Goal: Information Seeking & Learning: Check status

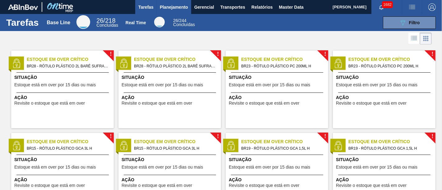
click at [185, 11] on button "Planejamento" at bounding box center [174, 7] width 35 height 14
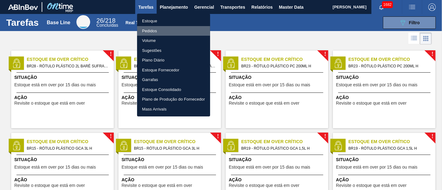
click at [172, 31] on li "Pedidos" at bounding box center [173, 31] width 73 height 10
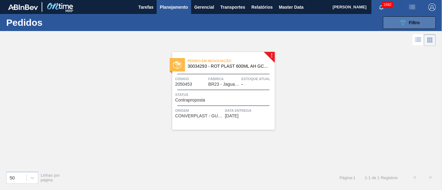
click at [414, 26] on div "089F7B8B-B2A5-4AFE-B5C0-19BA573D28AC Filtro" at bounding box center [409, 22] width 21 height 7
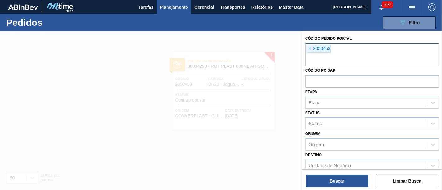
click at [314, 47] on div "× 2050453" at bounding box center [319, 49] width 24 height 8
click at [313, 47] on span "×" at bounding box center [310, 48] width 6 height 7
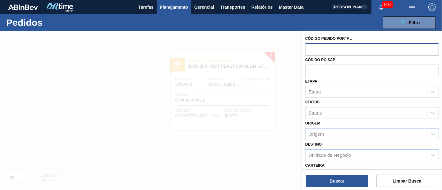
paste input "2027029"
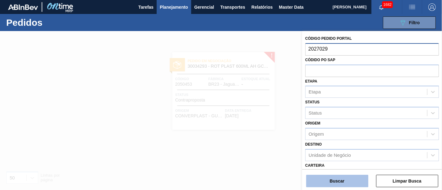
type input "2027029"
click at [351, 178] on button "Buscar" at bounding box center [337, 181] width 62 height 12
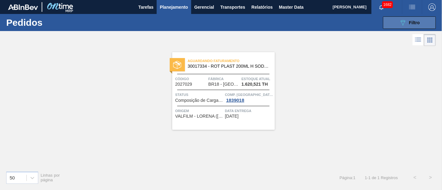
click at [393, 25] on button "089F7B8B-B2A5-4AFE-B5C0-19BA573D28AC Filtro" at bounding box center [409, 22] width 53 height 12
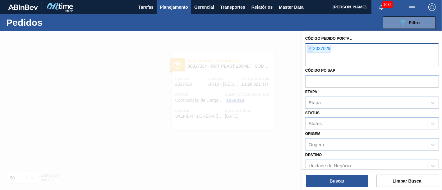
click at [311, 49] on span "×" at bounding box center [310, 48] width 6 height 7
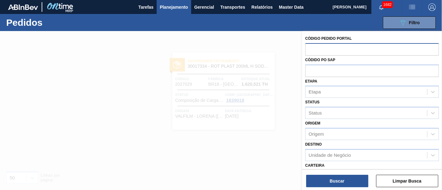
paste input "2023051"
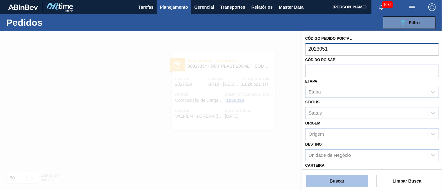
type input "2023051"
click at [344, 179] on button "Buscar" at bounding box center [337, 181] width 62 height 12
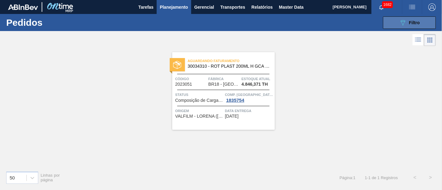
click at [421, 25] on button "089F7B8B-B2A5-4AFE-B5C0-19BA573D28AC Filtro" at bounding box center [409, 22] width 53 height 12
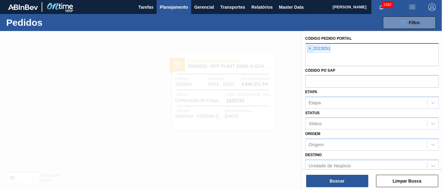
click at [312, 49] on span "×" at bounding box center [310, 48] width 6 height 7
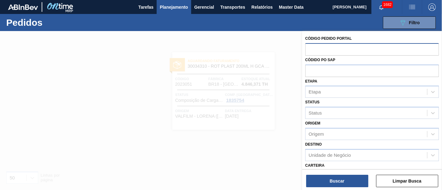
paste input "2027029"
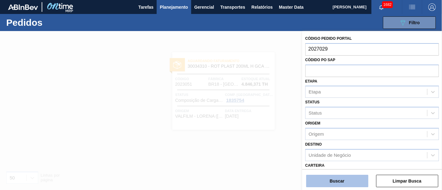
type input "2027029"
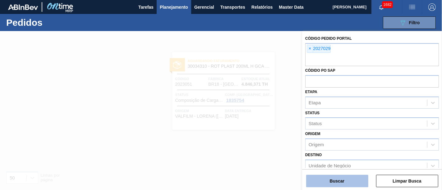
click at [339, 179] on button "Buscar" at bounding box center [337, 181] width 62 height 12
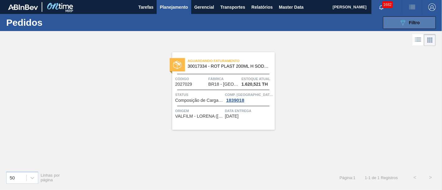
click at [398, 20] on button "089F7B8B-B2A5-4AFE-B5C0-19BA573D28AC Filtro" at bounding box center [409, 22] width 53 height 12
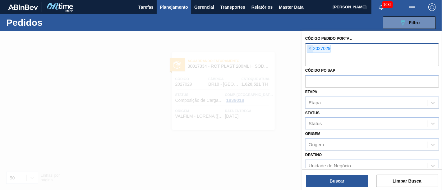
click at [310, 49] on span "×" at bounding box center [310, 48] width 6 height 7
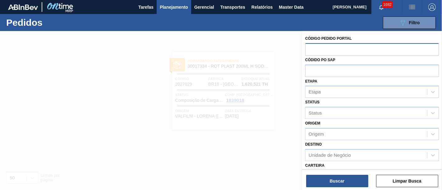
paste input "2027029"
type input "2027029"
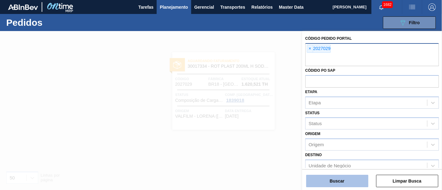
click at [331, 178] on button "Buscar" at bounding box center [337, 181] width 62 height 12
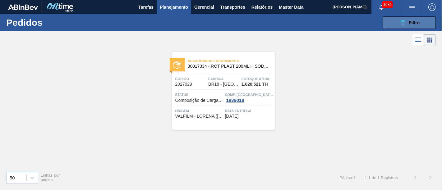
drag, startPoint x: 401, startPoint y: 21, endPoint x: 393, endPoint y: 26, distance: 9.4
click at [400, 21] on icon "089F7B8B-B2A5-4AFE-B5C0-19BA573D28AC" at bounding box center [402, 22] width 7 height 7
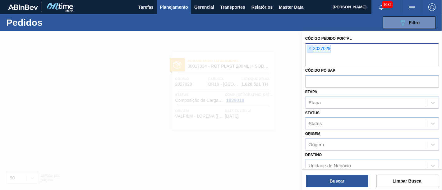
click at [309, 47] on span "×" at bounding box center [310, 48] width 6 height 7
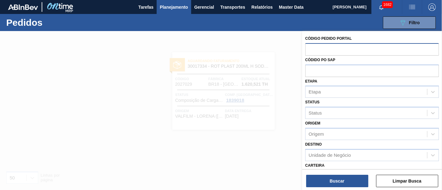
paste input "2029123"
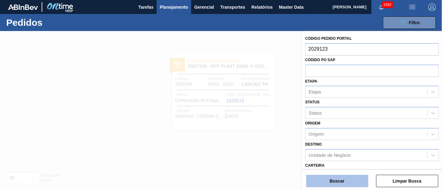
type input "2029123"
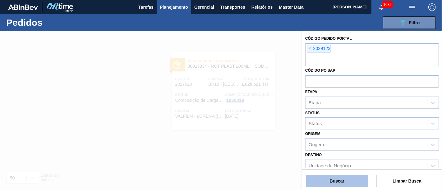
click at [351, 178] on button "Buscar" at bounding box center [337, 181] width 62 height 12
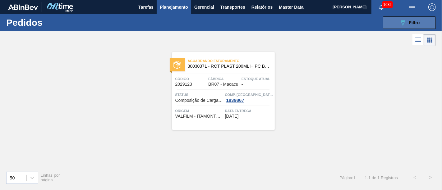
click at [399, 19] on button "089F7B8B-B2A5-4AFE-B5C0-19BA573D28AC Filtro" at bounding box center [409, 22] width 53 height 12
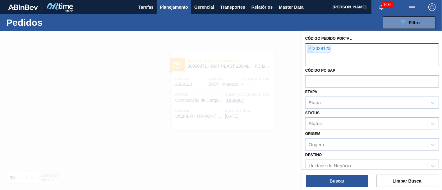
click at [311, 48] on span "×" at bounding box center [310, 48] width 6 height 7
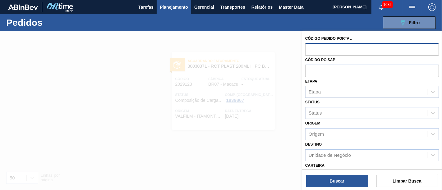
paste input "2030226"
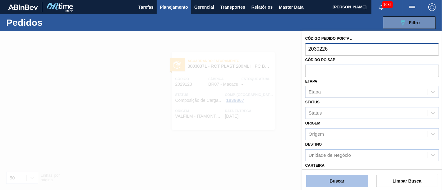
type input "2030226"
click at [339, 177] on button "Buscar" at bounding box center [337, 181] width 62 height 12
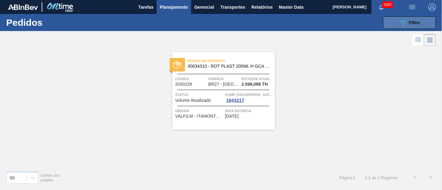
click at [401, 25] on icon "089F7B8B-B2A5-4AFE-B5C0-19BA573D28AC" at bounding box center [402, 22] width 7 height 7
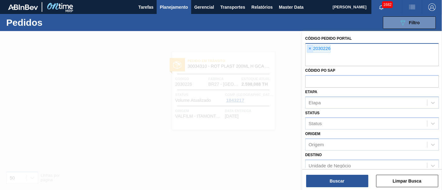
click at [308, 49] on span "×" at bounding box center [310, 48] width 6 height 7
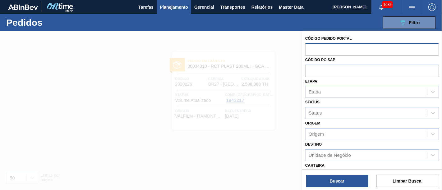
click at [282, 58] on div at bounding box center [221, 126] width 442 height 190
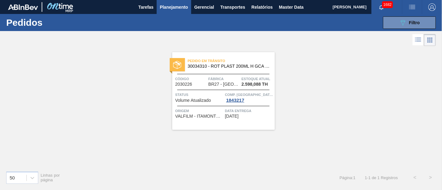
click at [411, 16] on div "089F7B8B-B2A5-4AFE-B5C0-19BA573D28AC Filtro Código Pedido Portal Códido PO SAP …" at bounding box center [266, 22] width 345 height 19
click at [183, 10] on span "Planejamento" at bounding box center [174, 6] width 28 height 7
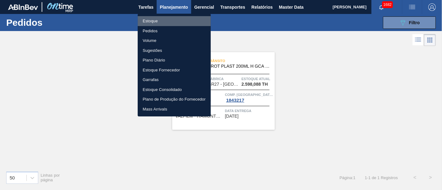
click at [179, 19] on li "Estoque" at bounding box center [174, 21] width 73 height 10
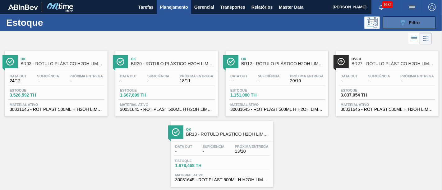
click at [386, 22] on button "089F7B8B-B2A5-4AFE-B5C0-19BA573D28AC Filtro" at bounding box center [409, 22] width 53 height 12
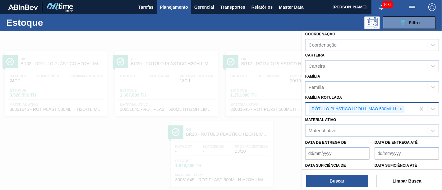
scroll to position [69, 0]
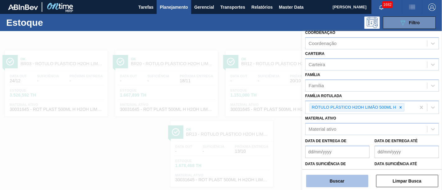
click at [342, 177] on button "Buscar" at bounding box center [337, 181] width 62 height 12
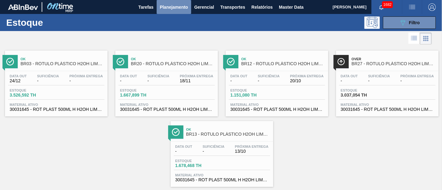
click at [167, 7] on span "Planejamento" at bounding box center [174, 6] width 28 height 7
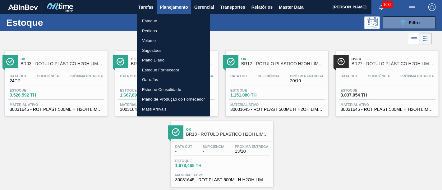
click at [170, 30] on li "Pedidos" at bounding box center [173, 31] width 73 height 10
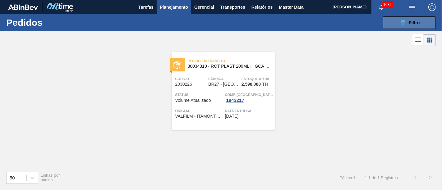
click at [408, 25] on div "089F7B8B-B2A5-4AFE-B5C0-19BA573D28AC Filtro" at bounding box center [409, 22] width 21 height 7
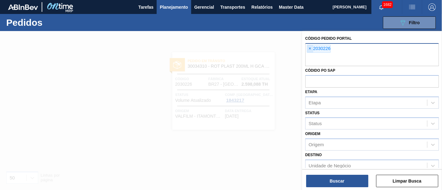
click at [311, 52] on span "×" at bounding box center [310, 48] width 6 height 7
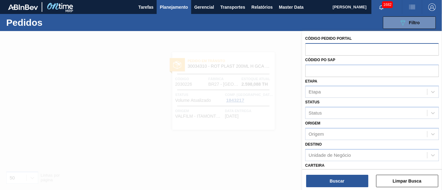
paste input "2044366"
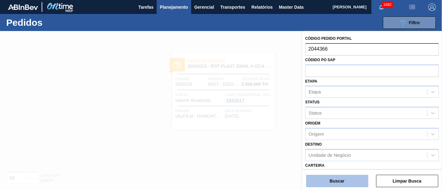
type input "2044366"
click at [341, 184] on button "Buscar" at bounding box center [337, 181] width 62 height 12
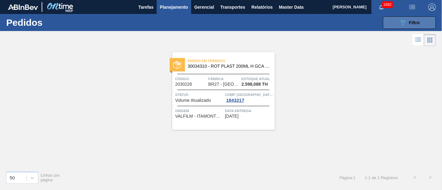
click at [401, 20] on icon "089F7B8B-B2A5-4AFE-B5C0-19BA573D28AC" at bounding box center [402, 22] width 7 height 7
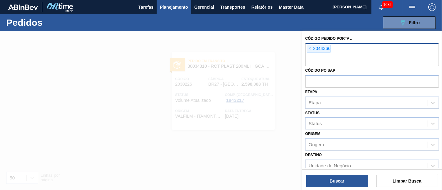
click at [278, 91] on div at bounding box center [221, 126] width 442 height 190
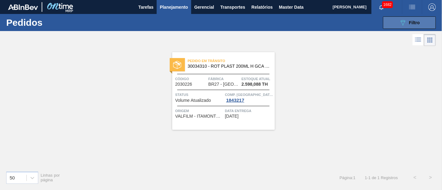
click at [399, 25] on button "089F7B8B-B2A5-4AFE-B5C0-19BA573D28AC Filtro" at bounding box center [409, 22] width 53 height 12
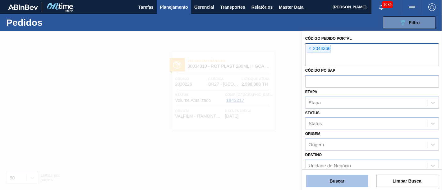
click at [339, 178] on button "Buscar" at bounding box center [337, 181] width 62 height 12
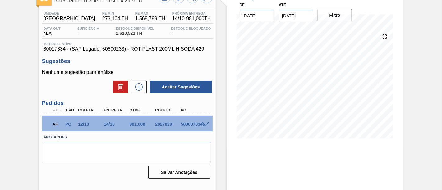
scroll to position [77, 0]
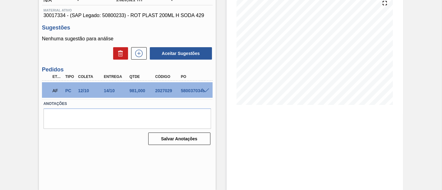
click at [203, 91] on span at bounding box center [205, 91] width 7 height 5
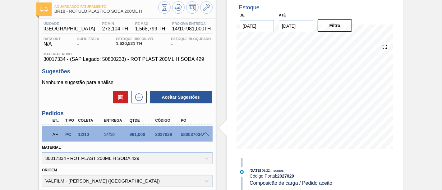
scroll to position [0, 0]
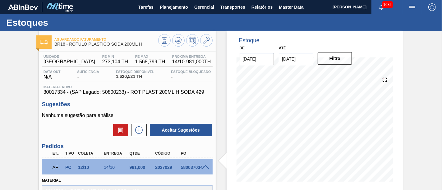
click at [212, 43] on div at bounding box center [185, 41] width 54 height 14
click at [211, 42] on button at bounding box center [206, 40] width 12 height 12
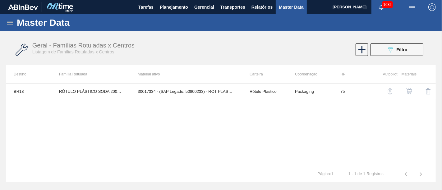
click at [408, 91] on img "button" at bounding box center [409, 91] width 6 height 6
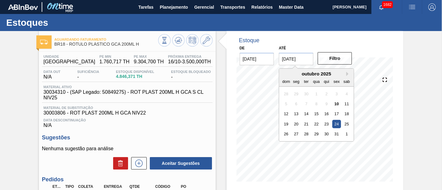
click at [303, 60] on input "[DATE]" at bounding box center [296, 59] width 35 height 12
click at [349, 72] on button "Next Month" at bounding box center [349, 74] width 4 height 4
click at [336, 134] on div "28" at bounding box center [337, 134] width 8 height 8
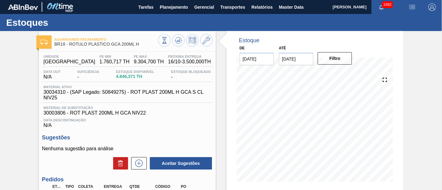
type input "[DATE]"
click at [345, 59] on button "Filtro" at bounding box center [335, 58] width 35 height 12
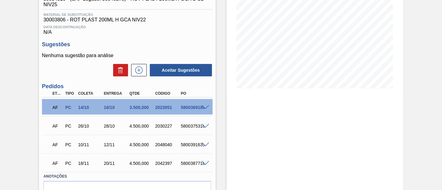
scroll to position [104, 0]
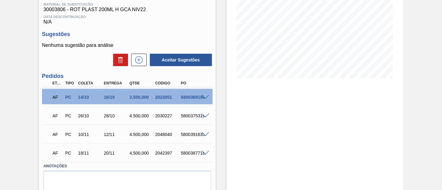
click at [207, 98] on span at bounding box center [205, 97] width 7 height 5
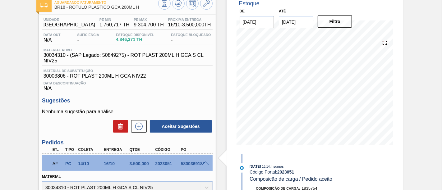
scroll to position [35, 0]
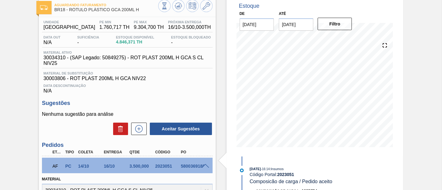
click at [203, 166] on span at bounding box center [205, 166] width 7 height 5
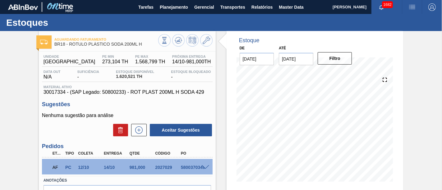
scroll to position [35, 0]
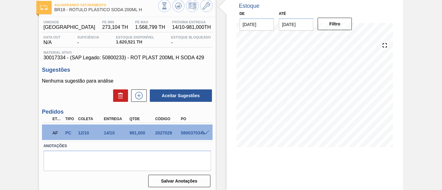
click at [204, 134] on span at bounding box center [205, 133] width 7 height 5
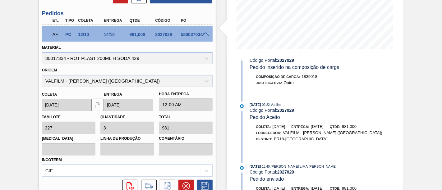
scroll to position [49, 0]
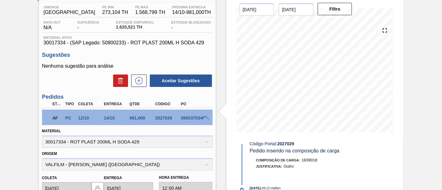
click at [204, 118] on span at bounding box center [205, 118] width 7 height 5
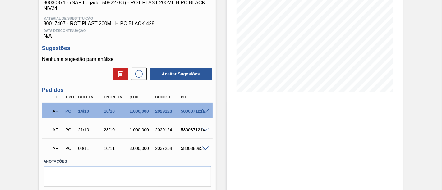
scroll to position [104, 0]
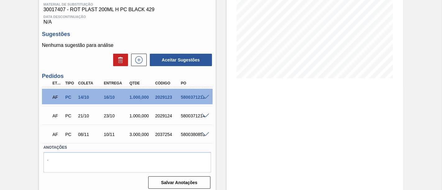
click at [205, 98] on span at bounding box center [205, 97] width 7 height 5
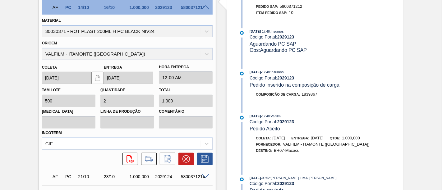
scroll to position [207, 0]
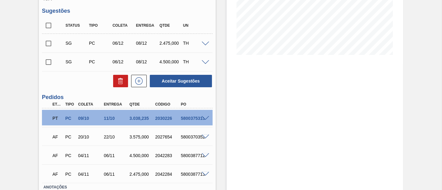
scroll to position [138, 0]
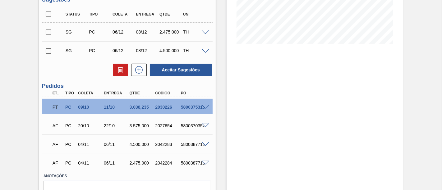
click at [205, 108] on span at bounding box center [205, 107] width 7 height 5
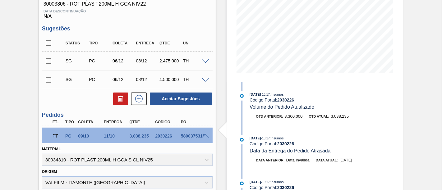
scroll to position [69, 0]
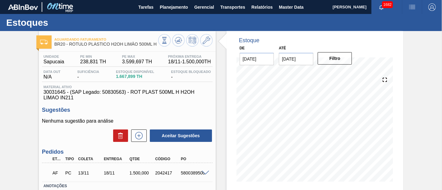
scroll to position [35, 0]
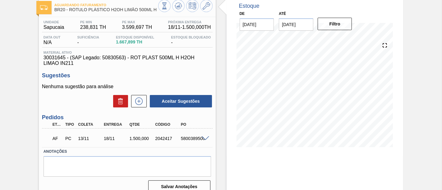
click at [205, 139] on span at bounding box center [205, 139] width 7 height 5
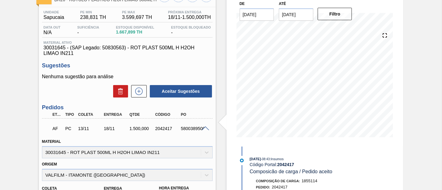
scroll to position [55, 0]
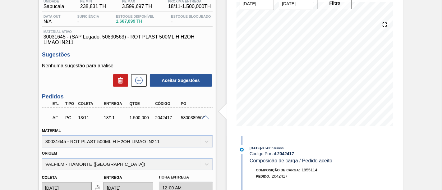
click at [203, 119] on span at bounding box center [205, 118] width 7 height 5
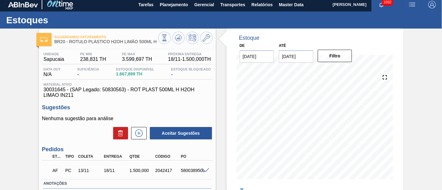
scroll to position [0, 0]
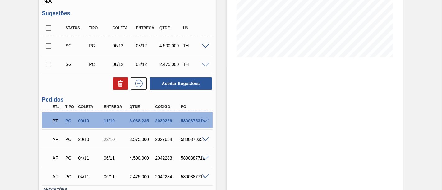
scroll to position [138, 0]
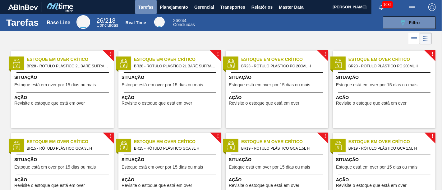
click at [154, 7] on button "Tarefas" at bounding box center [145, 7] width 21 height 14
click at [171, 7] on span "Planejamento" at bounding box center [174, 6] width 28 height 7
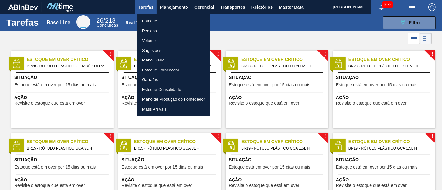
click at [156, 27] on li "Pedidos" at bounding box center [173, 31] width 73 height 10
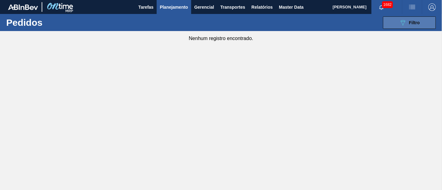
click at [405, 23] on icon "089F7B8B-B2A5-4AFE-B5C0-19BA573D28AC" at bounding box center [402, 22] width 7 height 7
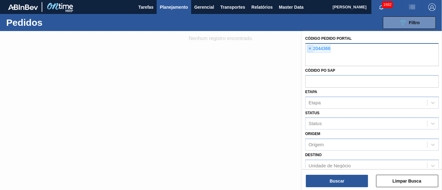
click at [310, 52] on span "×" at bounding box center [310, 48] width 6 height 7
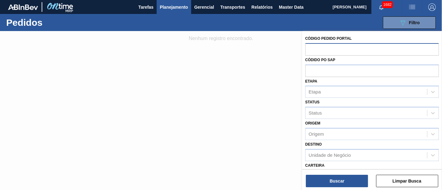
paste input "2044366"
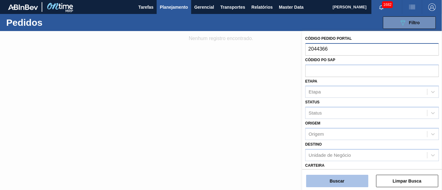
type input "2044366"
click at [329, 178] on button "Buscar" at bounding box center [337, 181] width 62 height 12
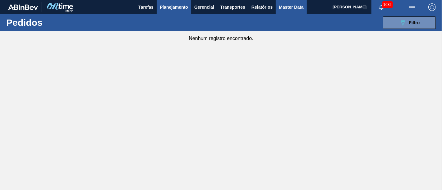
click at [297, 7] on span "Master Data" at bounding box center [291, 6] width 25 height 7
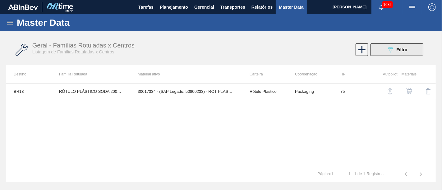
click at [394, 51] on icon "089F7B8B-B2A5-4AFE-B5C0-19BA573D28AC" at bounding box center [390, 49] width 7 height 7
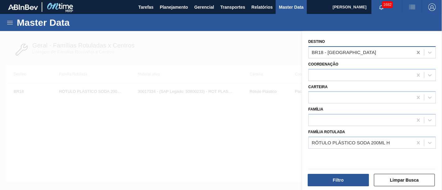
click at [421, 52] on icon at bounding box center [419, 52] width 6 height 6
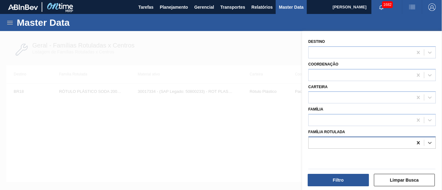
click at [417, 142] on icon at bounding box center [418, 143] width 3 height 3
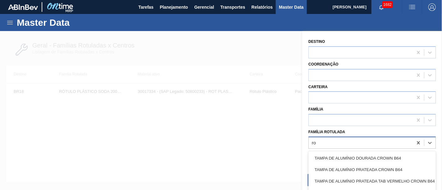
type Rotulada "r"
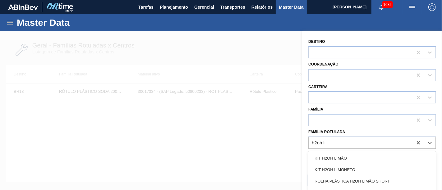
type Rotulada "h2oh li"
type Rotulada "h2oh lima"
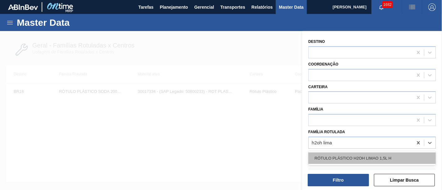
click at [332, 155] on div "RÓTULO PLÁSTICO H2OH LIMAO 1,5L H" at bounding box center [373, 159] width 128 height 12
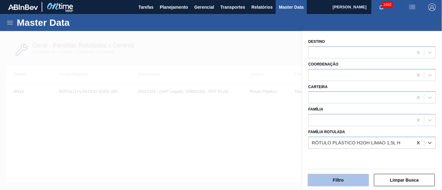
click at [342, 175] on div "Filtro" at bounding box center [339, 181] width 66 height 14
click at [342, 178] on button "Filtro" at bounding box center [338, 180] width 61 height 12
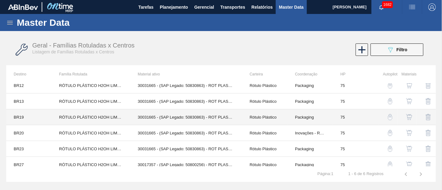
scroll to position [11, 0]
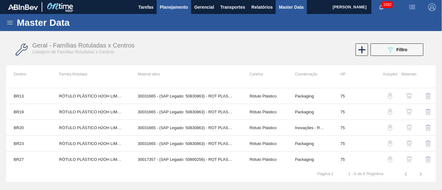
click at [172, 7] on span "Planejamento" at bounding box center [174, 6] width 28 height 7
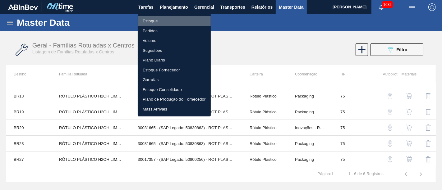
click at [167, 19] on li "Estoque" at bounding box center [174, 21] width 73 height 10
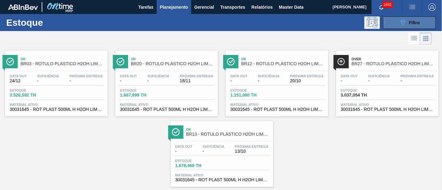
click at [401, 22] on icon at bounding box center [403, 22] width 5 height 5
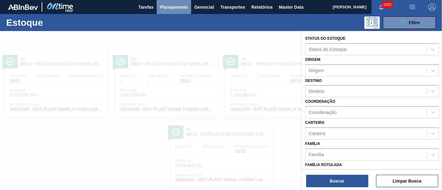
click at [175, 3] on span "Planejamento" at bounding box center [174, 6] width 28 height 7
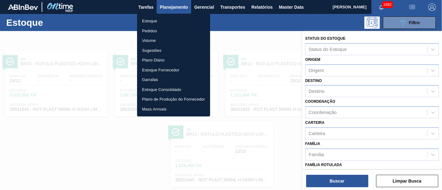
click at [179, 30] on li "Pedidos" at bounding box center [173, 31] width 73 height 10
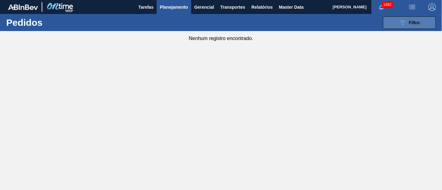
click at [387, 24] on button "089F7B8B-B2A5-4AFE-B5C0-19BA573D28AC Filtro" at bounding box center [409, 22] width 53 height 12
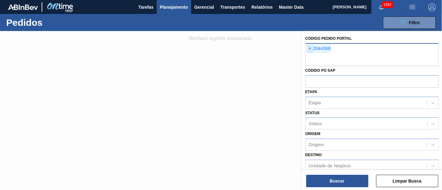
click at [307, 49] on div "× 2044366" at bounding box center [319, 49] width 24 height 8
paste input "2050440"
type input "2050440"
click at [310, 49] on span "×" at bounding box center [310, 48] width 6 height 7
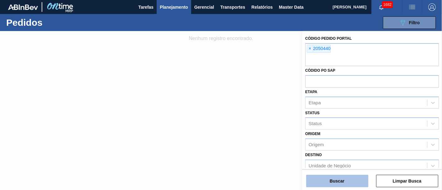
click at [345, 178] on button "Buscar" at bounding box center [337, 181] width 62 height 12
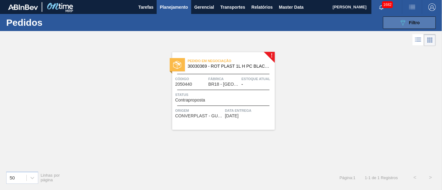
click at [394, 25] on button "089F7B8B-B2A5-4AFE-B5C0-19BA573D28AC Filtro" at bounding box center [409, 22] width 53 height 12
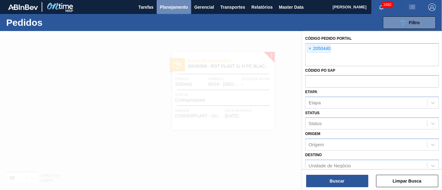
click at [178, 7] on span "Planejamento" at bounding box center [174, 6] width 28 height 7
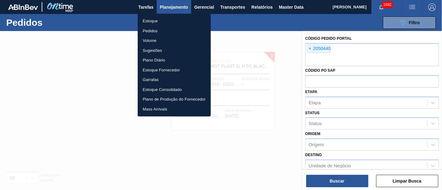
click at [177, 21] on li "Estoque" at bounding box center [174, 21] width 73 height 10
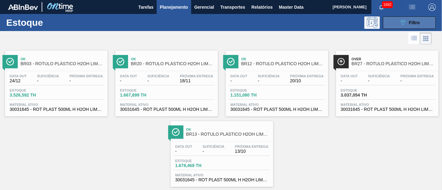
click at [407, 25] on div "089F7B8B-B2A5-4AFE-B5C0-19BA573D28AC Filtro" at bounding box center [409, 22] width 21 height 7
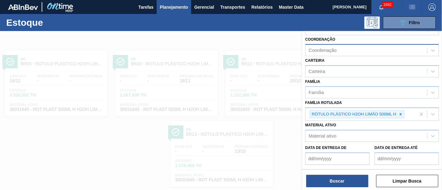
scroll to position [69, 0]
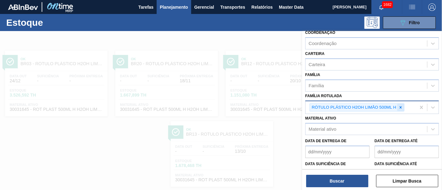
click at [400, 106] on icon at bounding box center [401, 107] width 2 height 2
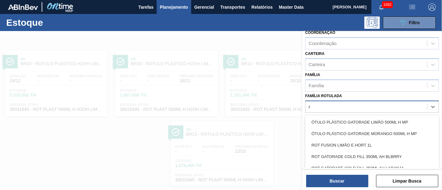
scroll to position [11, 0]
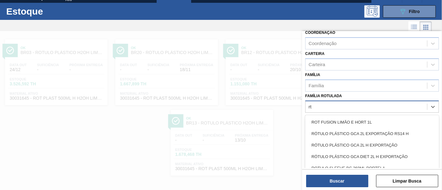
type Rotulada "r"
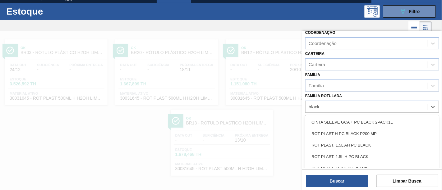
type Rotulada "black"
type Rotulada "rot pl"
type Rotulada "r"
type Rotulada "black"
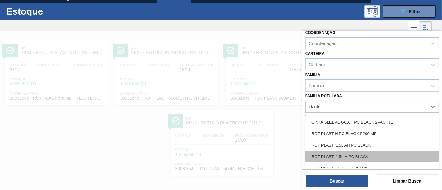
click at [356, 156] on div "ROT PLAST. 1.5L H PC BLACK" at bounding box center [372, 157] width 134 height 12
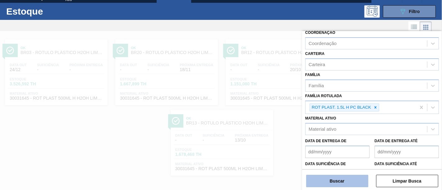
click at [352, 176] on button "Buscar" at bounding box center [337, 181] width 62 height 12
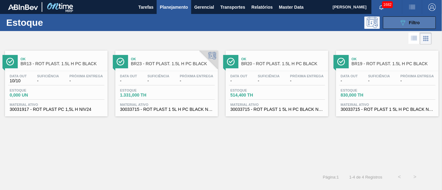
click at [409, 18] on button "089F7B8B-B2A5-4AFE-B5C0-19BA573D28AC Filtro" at bounding box center [409, 22] width 53 height 12
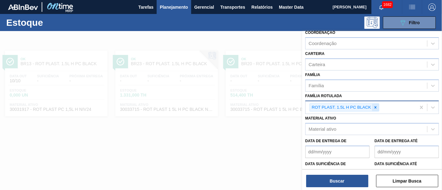
click at [377, 105] on icon at bounding box center [376, 107] width 4 height 4
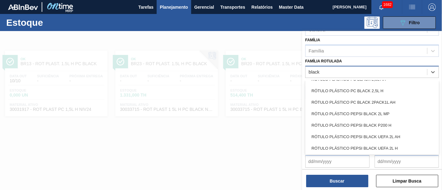
scroll to position [104, 0]
type Rotulada "black"
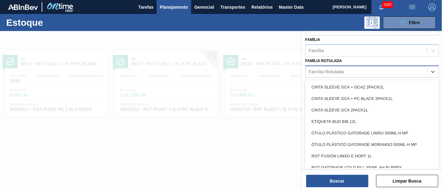
click at [366, 72] on div "Família Rotulada" at bounding box center [367, 71] width 122 height 9
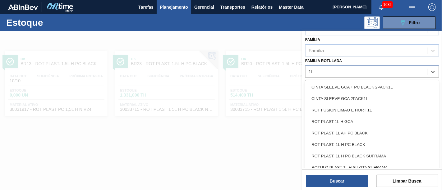
type Rotulada "1"
type Rotulada "black"
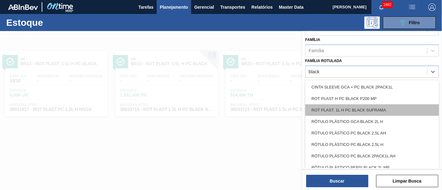
click at [360, 113] on div "ROT PLAST. 1L H PC BLACK SUFRAMA" at bounding box center [372, 111] width 134 height 12
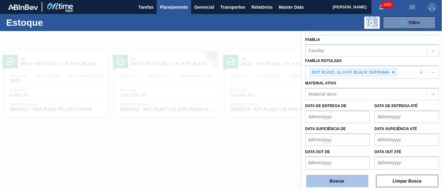
click at [341, 183] on button "Buscar" at bounding box center [337, 181] width 62 height 12
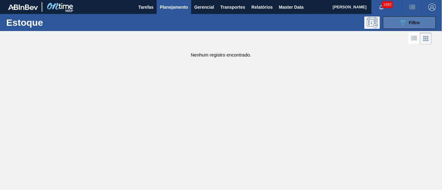
click at [412, 25] on div "089F7B8B-B2A5-4AFE-B5C0-19BA573D28AC Filtro" at bounding box center [409, 22] width 21 height 7
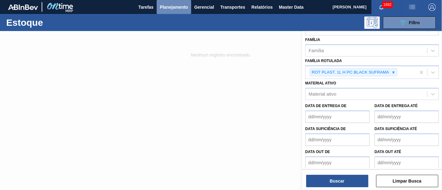
click at [168, 9] on span "Planejamento" at bounding box center [174, 6] width 28 height 7
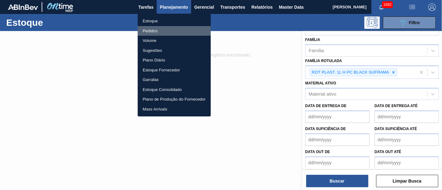
click at [170, 29] on li "Pedidos" at bounding box center [174, 31] width 73 height 10
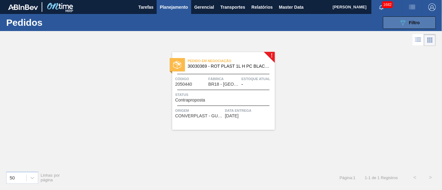
click at [390, 21] on button "089F7B8B-B2A5-4AFE-B5C0-19BA573D28AC Filtro" at bounding box center [409, 22] width 53 height 12
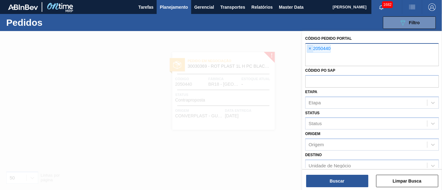
click at [309, 48] on span "×" at bounding box center [310, 48] width 6 height 7
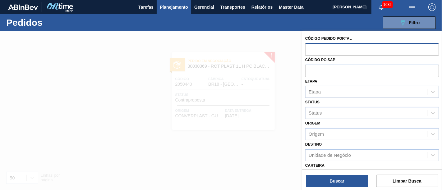
paste input "2050456"
type input "2050456"
click at [337, 188] on div "Código Pedido Portal Códido PO SAP Etapa Etapa Status Status Origem Origem Dest…" at bounding box center [372, 111] width 140 height 161
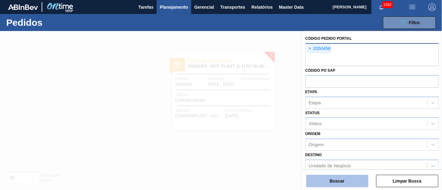
click at [337, 187] on button "Buscar" at bounding box center [337, 181] width 62 height 12
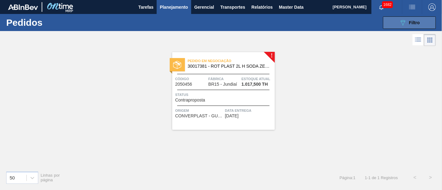
click at [433, 19] on button "089F7B8B-B2A5-4AFE-B5C0-19BA573D28AC Filtro" at bounding box center [409, 22] width 53 height 12
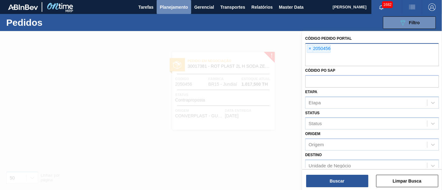
click at [176, 8] on span "Planejamento" at bounding box center [174, 6] width 28 height 7
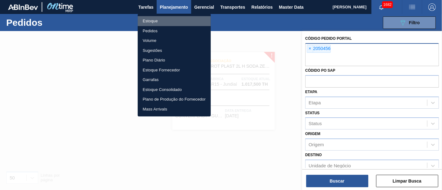
click at [177, 16] on li "Estoque" at bounding box center [174, 21] width 73 height 10
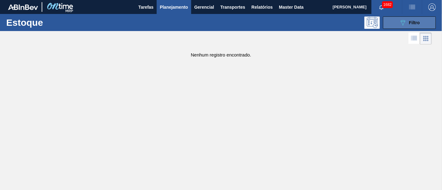
click at [404, 24] on icon "089F7B8B-B2A5-4AFE-B5C0-19BA573D28AC" at bounding box center [402, 22] width 7 height 7
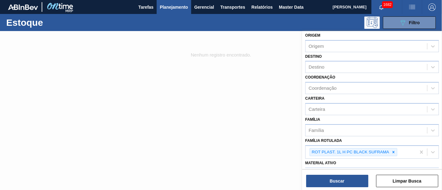
scroll to position [35, 0]
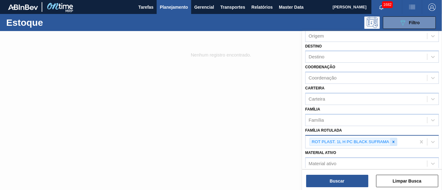
click at [392, 140] on icon at bounding box center [394, 142] width 4 height 4
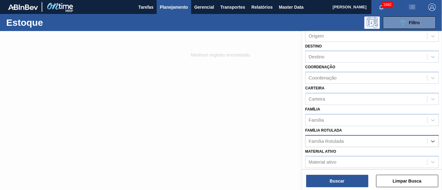
click at [387, 141] on div "Família Rotulada" at bounding box center [367, 141] width 122 height 9
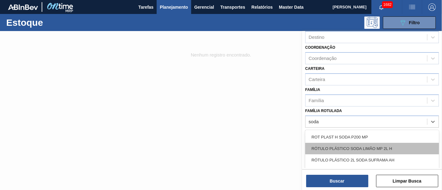
scroll to position [69, 0]
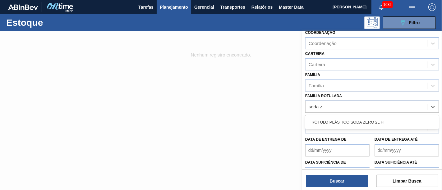
type Rotulada "soda ze"
click at [389, 119] on div "RÓTULO PLÁSTICO SODA ZERO 2L H" at bounding box center [372, 123] width 134 height 12
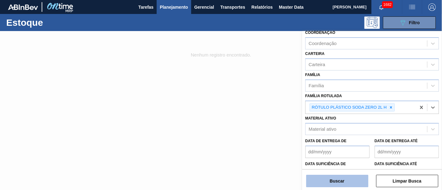
click at [360, 179] on button "Buscar" at bounding box center [337, 181] width 62 height 12
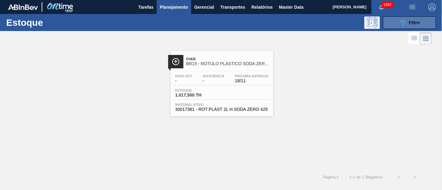
click at [390, 21] on button "089F7B8B-B2A5-4AFE-B5C0-19BA573D28AC Filtro" at bounding box center [409, 22] width 53 height 12
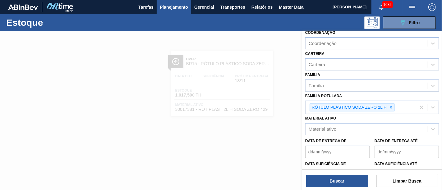
click at [165, 8] on span "Planejamento" at bounding box center [174, 6] width 28 height 7
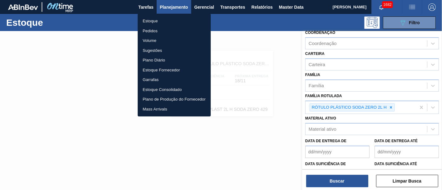
click at [170, 28] on li "Pedidos" at bounding box center [174, 31] width 73 height 10
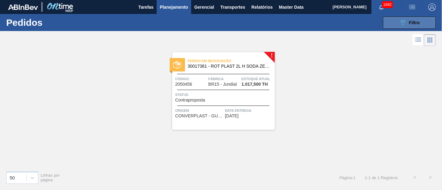
click at [407, 23] on icon "089F7B8B-B2A5-4AFE-B5C0-19BA573D28AC" at bounding box center [402, 22] width 7 height 7
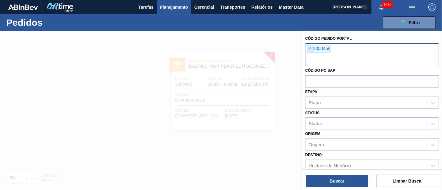
click at [313, 48] on span "×" at bounding box center [310, 48] width 6 height 7
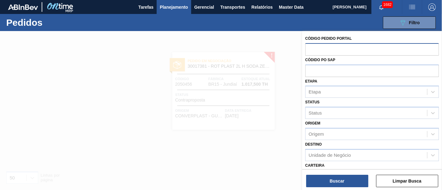
paste input "2050453"
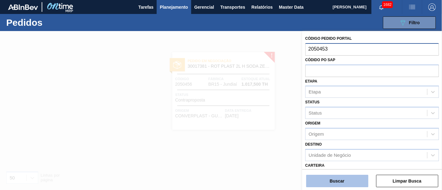
type input "2050453"
click at [346, 177] on button "Buscar" at bounding box center [337, 181] width 62 height 12
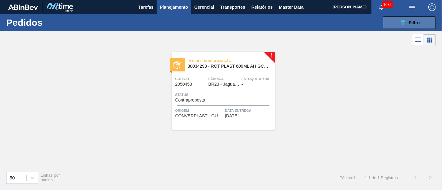
click at [411, 20] on div "089F7B8B-B2A5-4AFE-B5C0-19BA573D28AC Filtro" at bounding box center [409, 22] width 21 height 7
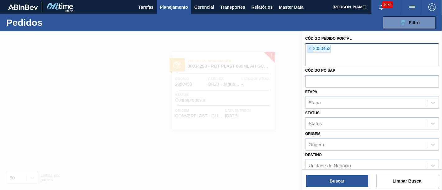
click at [307, 49] on span "×" at bounding box center [310, 48] width 6 height 7
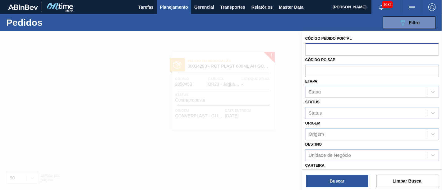
paste input "2046435"
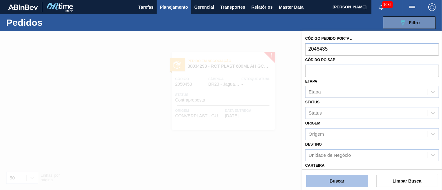
type input "2046435"
click at [324, 183] on button "Buscar" at bounding box center [337, 181] width 62 height 12
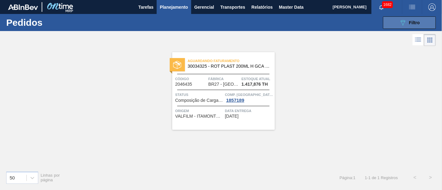
click at [390, 26] on button "089F7B8B-B2A5-4AFE-B5C0-19BA573D28AC Filtro" at bounding box center [409, 22] width 53 height 12
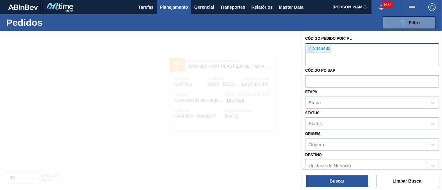
click at [310, 49] on span "×" at bounding box center [310, 48] width 6 height 7
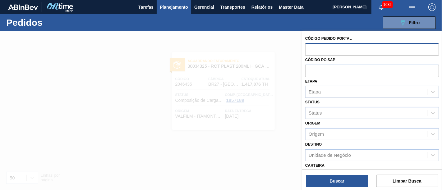
click at [310, 49] on input "text" at bounding box center [372, 49] width 134 height 12
paste input "2027667"
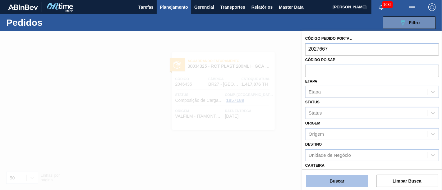
type input "2027667"
click at [344, 179] on button "Buscar" at bounding box center [337, 181] width 62 height 12
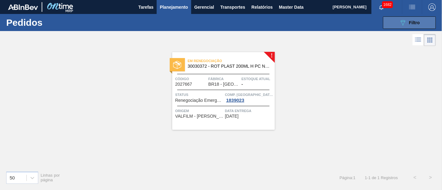
click at [399, 24] on button "089F7B8B-B2A5-4AFE-B5C0-19BA573D28AC Filtro" at bounding box center [409, 22] width 53 height 12
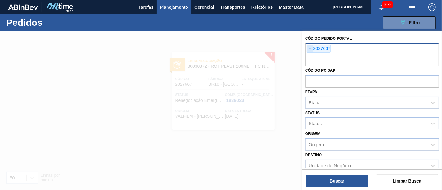
click at [310, 48] on span "×" at bounding box center [310, 48] width 6 height 7
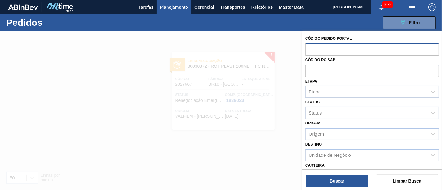
paste input "2027029"
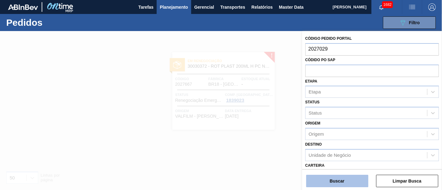
type input "2027029"
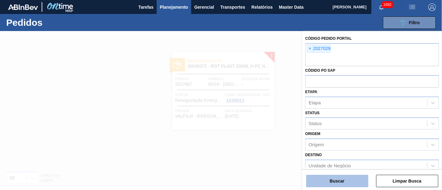
click at [338, 180] on button "Buscar" at bounding box center [337, 181] width 62 height 12
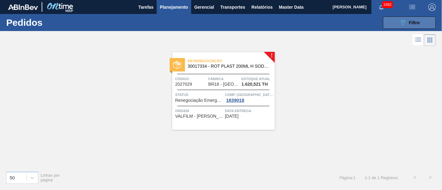
click at [393, 29] on button "089F7B8B-B2A5-4AFE-B5C0-19BA573D28AC Filtro" at bounding box center [409, 22] width 53 height 12
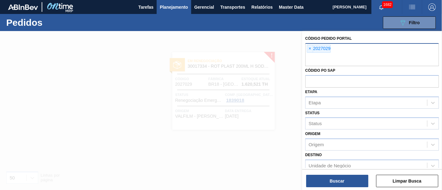
click at [313, 46] on div "× 2027029" at bounding box center [319, 49] width 24 height 8
click at [312, 46] on span "×" at bounding box center [310, 48] width 6 height 7
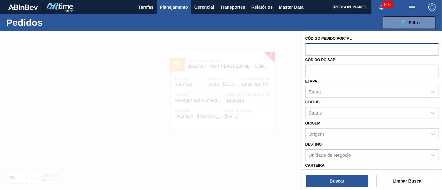
paste input "2023051"
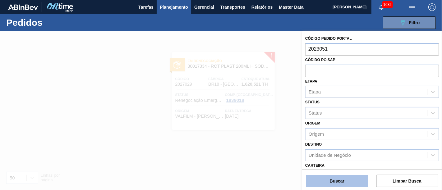
type input "2023051"
click at [329, 176] on button "Buscar" at bounding box center [337, 181] width 62 height 12
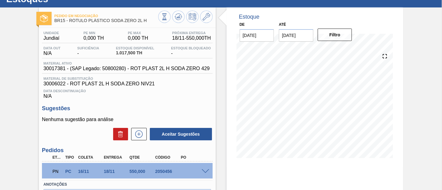
scroll to position [35, 0]
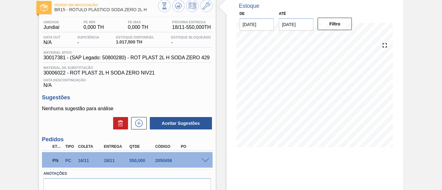
click at [204, 160] on span at bounding box center [205, 161] width 7 height 5
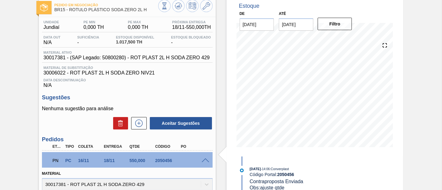
scroll to position [0, 0]
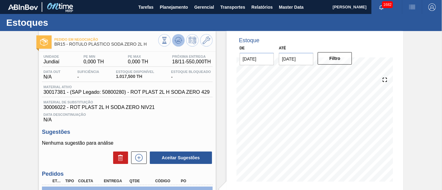
click at [179, 42] on icon at bounding box center [178, 40] width 7 height 7
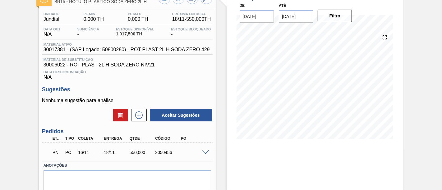
scroll to position [77, 0]
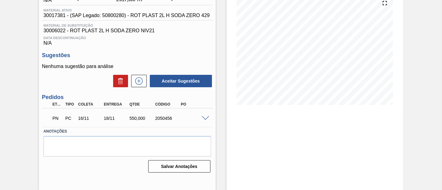
click at [203, 117] on div "PN PC 16/11 18/11 550,000 2050456" at bounding box center [127, 118] width 171 height 16
click at [203, 119] on span at bounding box center [205, 118] width 7 height 5
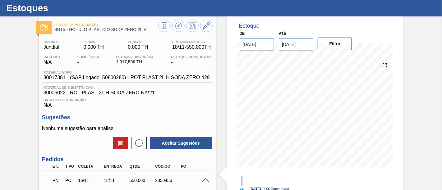
scroll to position [8, 0]
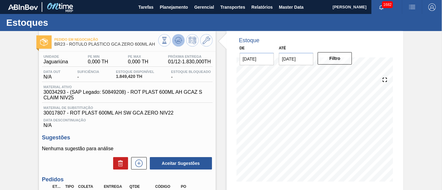
click at [180, 42] on icon at bounding box center [178, 41] width 6 height 3
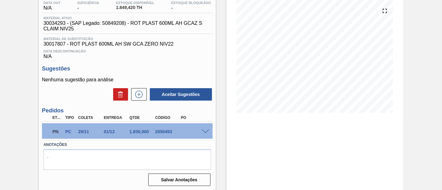
click at [203, 133] on span at bounding box center [205, 132] width 7 height 5
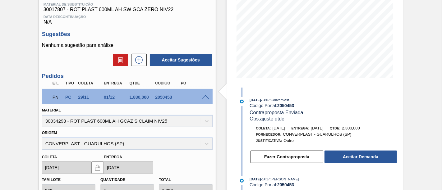
scroll to position [0, 0]
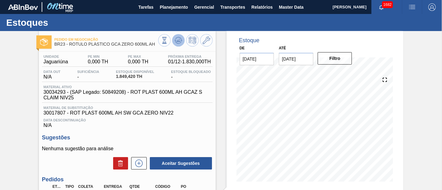
click at [178, 42] on icon at bounding box center [178, 40] width 7 height 7
click at [164, 39] on icon at bounding box center [165, 40] width 2 height 2
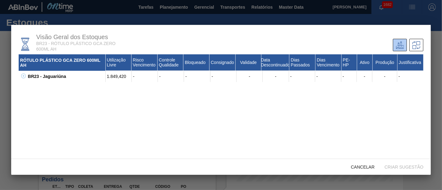
click at [442, 88] on div at bounding box center [221, 95] width 442 height 190
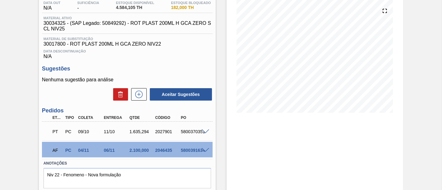
scroll to position [91, 0]
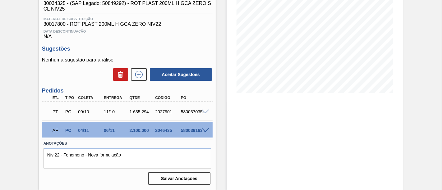
click at [204, 129] on span at bounding box center [205, 130] width 7 height 5
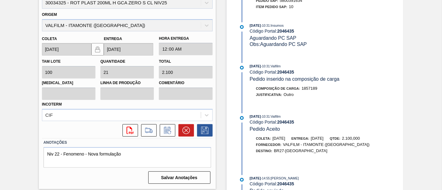
scroll to position [0, 0]
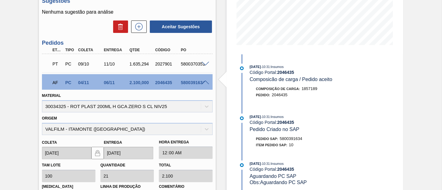
click at [203, 82] on span at bounding box center [205, 83] width 7 height 5
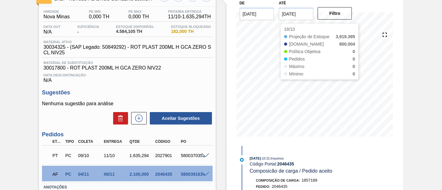
scroll to position [21, 0]
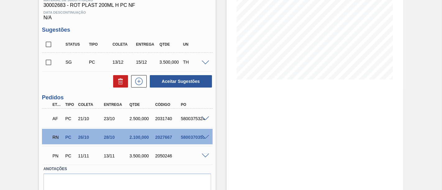
scroll to position [104, 0]
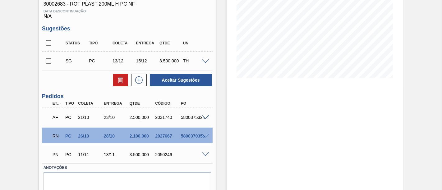
click at [203, 136] on span at bounding box center [205, 136] width 7 height 5
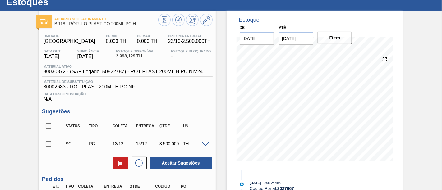
scroll to position [0, 0]
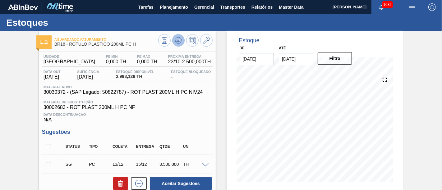
click at [180, 38] on icon at bounding box center [178, 38] width 6 height 3
drag, startPoint x: 162, startPoint y: 43, endPoint x: 168, endPoint y: 43, distance: 6.2
click at [168, 43] on button at bounding box center [164, 40] width 12 height 12
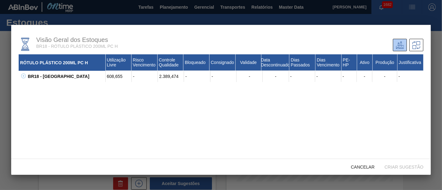
click at [438, 80] on div at bounding box center [221, 95] width 442 height 190
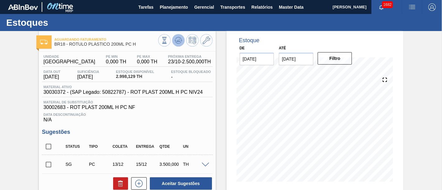
click at [179, 43] on icon at bounding box center [178, 40] width 7 height 7
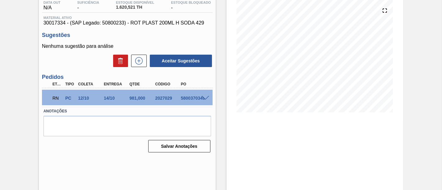
scroll to position [77, 0]
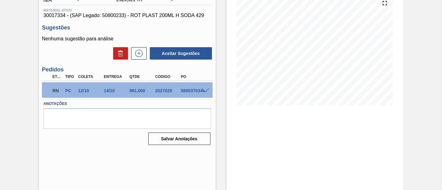
click at [203, 92] on span at bounding box center [205, 91] width 7 height 5
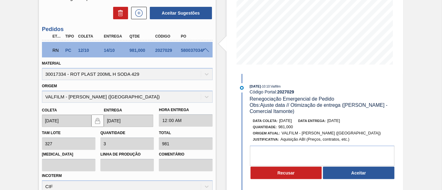
scroll to position [146, 0]
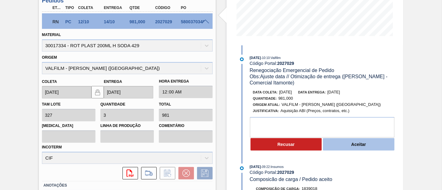
click at [361, 148] on button "Aceitar" at bounding box center [359, 144] width 72 height 12
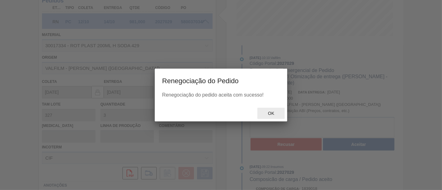
type input "Ajuste data // Otimização de entrega (Ana Carolina - Comercial Itamonte)"
type input "[DATE]"
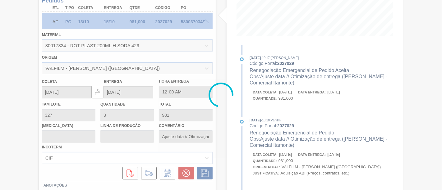
scroll to position [77, 0]
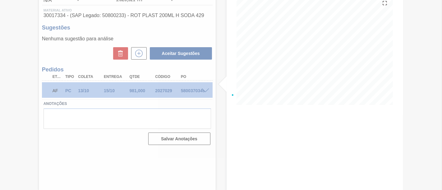
click at [273, 110] on div at bounding box center [221, 95] width 442 height 190
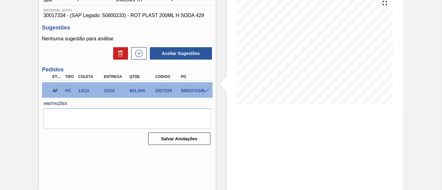
click at [205, 91] on span at bounding box center [205, 91] width 7 height 5
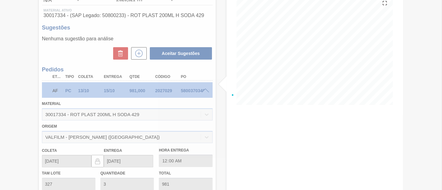
scroll to position [146, 0]
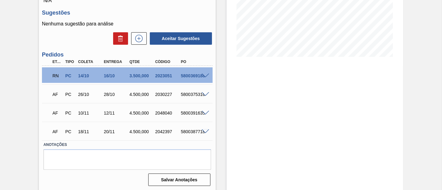
scroll to position [128, 0]
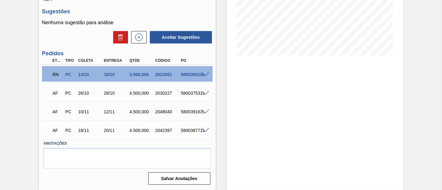
click at [203, 73] on span at bounding box center [205, 74] width 7 height 5
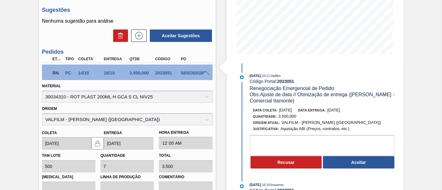
click at [367, 167] on button "Aceitar" at bounding box center [359, 162] width 72 height 12
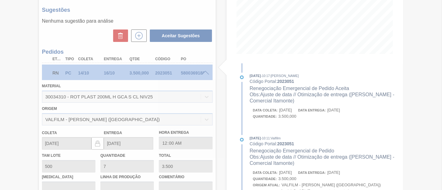
type input "Ajuste de data // Otimização de entrega ([PERSON_NAME] - Comercial Itamonte)"
type input "[DATE]"
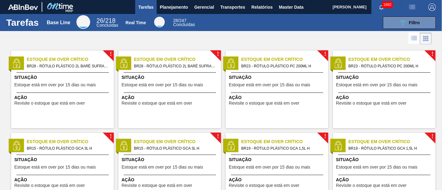
drag, startPoint x: 183, startPoint y: 7, endPoint x: 364, endPoint y: 34, distance: 183.1
click at [364, 34] on div at bounding box center [221, 38] width 442 height 15
click at [188, 8] on button "Planejamento" at bounding box center [174, 7] width 35 height 14
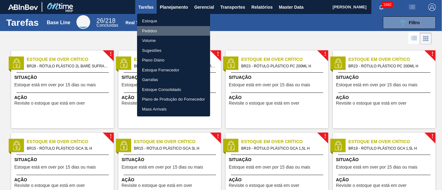
click at [182, 29] on li "Pedidos" at bounding box center [173, 31] width 73 height 10
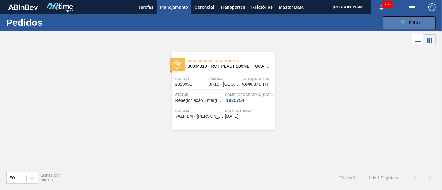
click at [412, 26] on div "089F7B8B-B2A5-4AFE-B5C0-19BA573D28AC Filtro" at bounding box center [409, 22] width 21 height 7
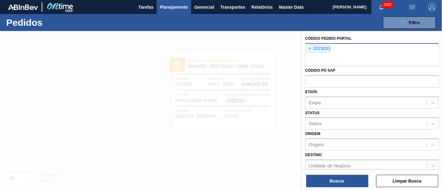
click at [308, 49] on span "×" at bounding box center [310, 48] width 6 height 7
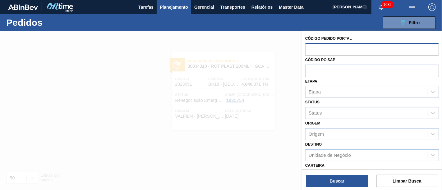
paste input "2027667"
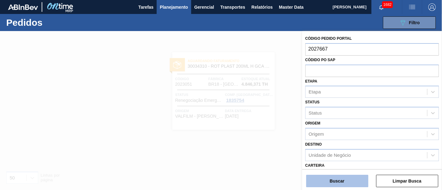
type input "2027667"
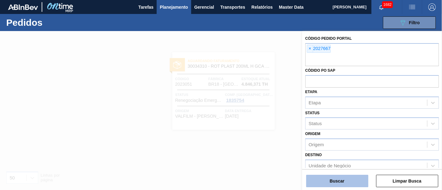
click at [335, 176] on button "Buscar" at bounding box center [337, 181] width 62 height 12
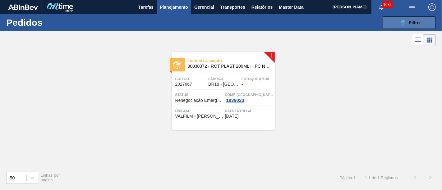
click at [398, 23] on button "089F7B8B-B2A5-4AFE-B5C0-19BA573D28AC Filtro" at bounding box center [409, 22] width 53 height 12
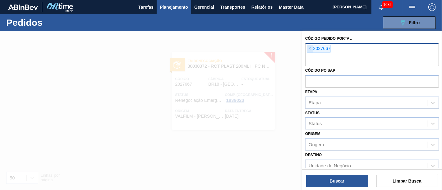
click at [310, 51] on span "×" at bounding box center [310, 48] width 6 height 7
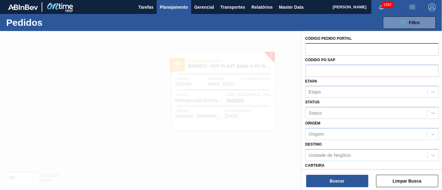
paste input "2027620"
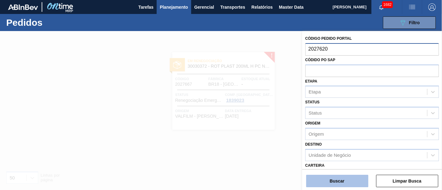
type input "2027620"
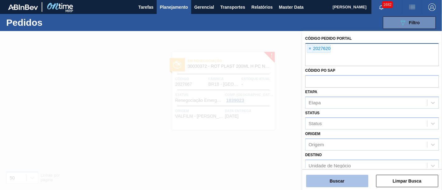
click at [320, 176] on button "Buscar" at bounding box center [337, 181] width 62 height 12
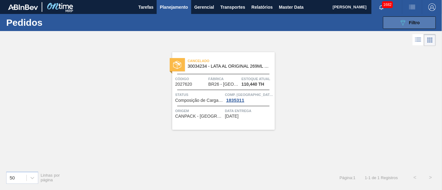
click at [418, 18] on button "089F7B8B-B2A5-4AFE-B5C0-19BA573D28AC Filtro" at bounding box center [409, 22] width 53 height 12
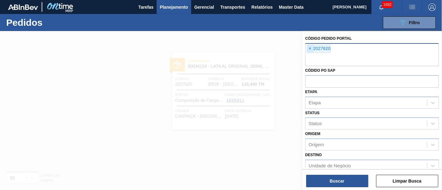
click at [308, 48] on span "×" at bounding box center [310, 48] width 6 height 7
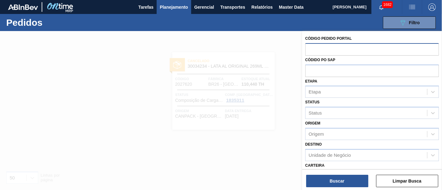
paste input "2033243"
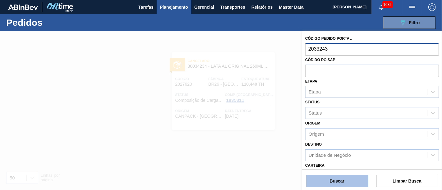
type input "2033243"
click at [340, 182] on button "Buscar" at bounding box center [337, 181] width 62 height 12
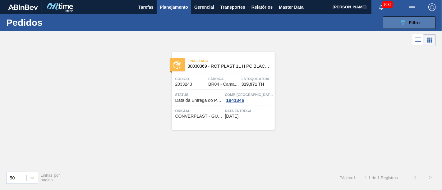
drag, startPoint x: 420, startPoint y: 22, endPoint x: 411, endPoint y: 25, distance: 9.7
click at [420, 22] on button "089F7B8B-B2A5-4AFE-B5C0-19BA573D28AC Filtro" at bounding box center [409, 22] width 53 height 12
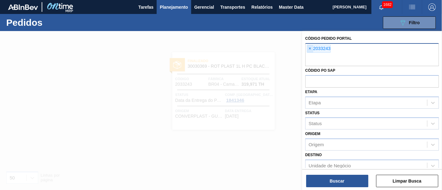
click at [309, 48] on span "×" at bounding box center [310, 48] width 6 height 7
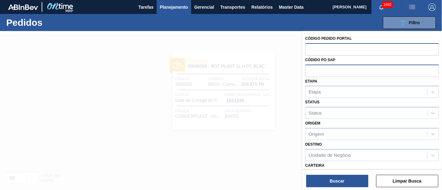
paste input "2050454"
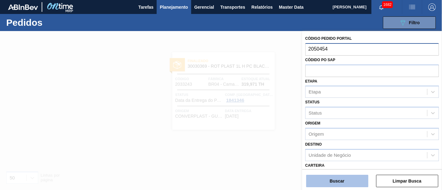
type input "2050454"
click at [328, 184] on button "Buscar" at bounding box center [337, 181] width 62 height 12
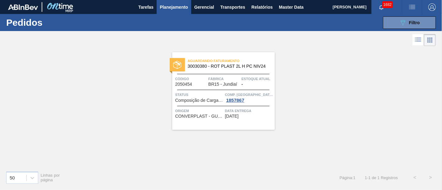
click at [176, 6] on span "Planejamento" at bounding box center [174, 6] width 28 height 7
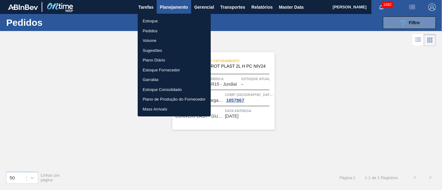
click at [177, 20] on li "Estoque" at bounding box center [174, 21] width 73 height 10
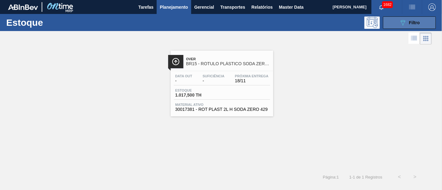
click at [399, 20] on icon "089F7B8B-B2A5-4AFE-B5C0-19BA573D28AC" at bounding box center [402, 22] width 7 height 7
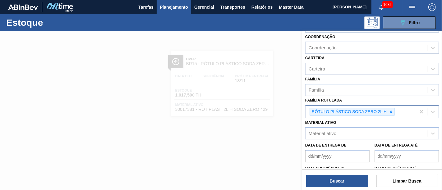
scroll to position [69, 0]
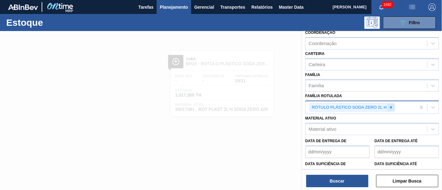
click at [393, 108] on div at bounding box center [391, 108] width 7 height 8
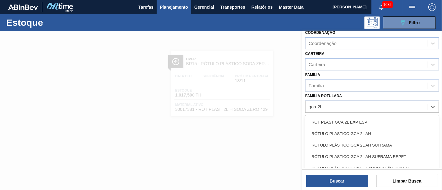
type Rotulada "gca 2l h"
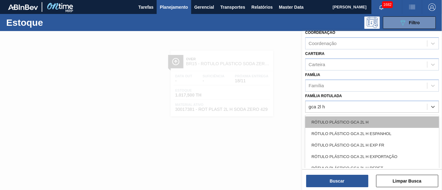
click at [364, 121] on div "RÓTULO PLÁSTICO GCA 2L H" at bounding box center [372, 123] width 134 height 12
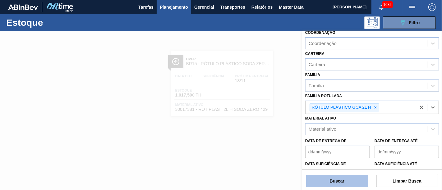
click at [351, 176] on button "Buscar" at bounding box center [337, 181] width 62 height 12
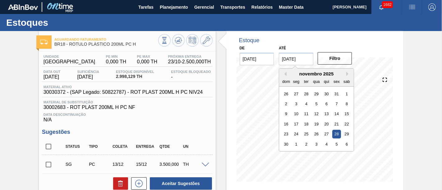
click at [296, 63] on input "[DATE]" at bounding box center [296, 59] width 35 height 12
click at [314, 112] on div "12" at bounding box center [317, 114] width 8 height 8
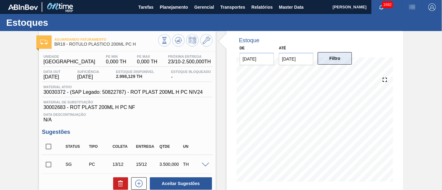
click at [340, 63] on button "Filtro" at bounding box center [335, 58] width 35 height 12
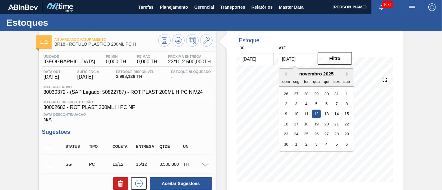
click at [303, 58] on input "[DATE]" at bounding box center [296, 59] width 35 height 12
click at [333, 133] on div "28" at bounding box center [337, 134] width 8 height 8
type input "[DATE]"
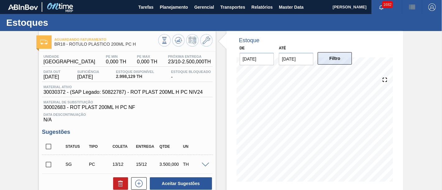
click at [340, 63] on button "Filtro" at bounding box center [335, 58] width 35 height 12
click at [183, 40] on button at bounding box center [178, 40] width 12 height 12
drag, startPoint x: 223, startPoint y: 78, endPoint x: 224, endPoint y: 72, distance: 7.0
click at [223, 78] on div "Estoque De 10/10/2025 Até 28/11/2025 Filtro 10/10 Projeção de Estoque 2,498.125…" at bounding box center [310, 174] width 188 height 287
click at [184, 9] on span "Planejamento" at bounding box center [174, 6] width 28 height 7
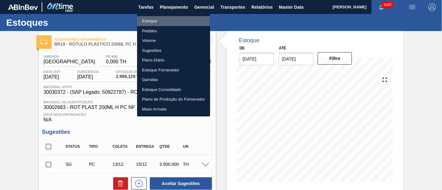
click at [176, 17] on li "Estoque" at bounding box center [173, 21] width 73 height 10
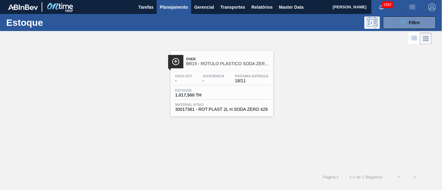
click at [210, 71] on div "Data out - Suficiência - Próxima Entrega 18/11 Estoque 1.017,500 TH Material at…" at bounding box center [222, 92] width 103 height 42
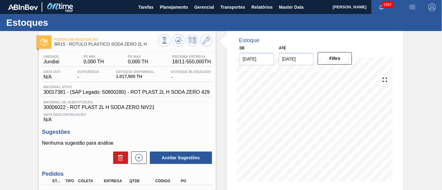
click at [210, 81] on div "Data out N/A Suficiência - Estoque Disponível 1.017,500 TH Estoque Bloqueado -" at bounding box center [127, 76] width 171 height 12
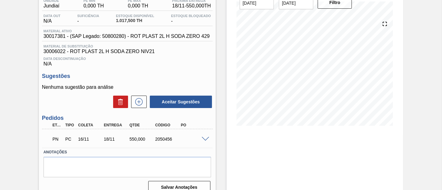
scroll to position [77, 0]
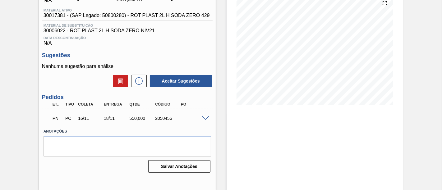
click at [208, 117] on div "PN PC 16/11 18/11 550,000 2050456" at bounding box center [127, 118] width 171 height 16
click at [207, 118] on span at bounding box center [205, 118] width 7 height 5
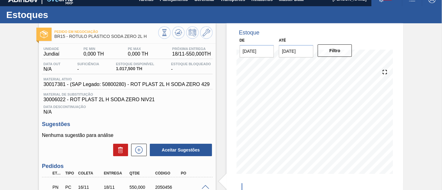
scroll to position [0, 0]
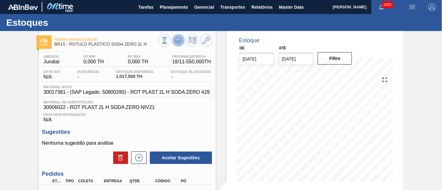
click at [181, 45] on button at bounding box center [178, 40] width 12 height 12
click at [179, 41] on icon at bounding box center [178, 40] width 7 height 7
click at [179, 39] on icon at bounding box center [178, 40] width 4 height 3
click at [179, 43] on icon at bounding box center [178, 40] width 7 height 7
click at [179, 38] on icon at bounding box center [178, 38] width 6 height 3
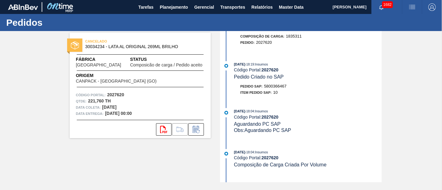
scroll to position [59, 0]
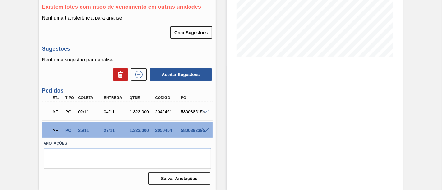
scroll to position [127, 0]
click at [208, 130] on span at bounding box center [205, 130] width 7 height 5
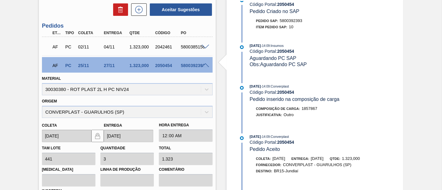
scroll to position [173, 0]
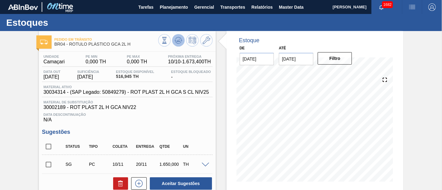
click at [175, 37] on icon at bounding box center [178, 40] width 7 height 7
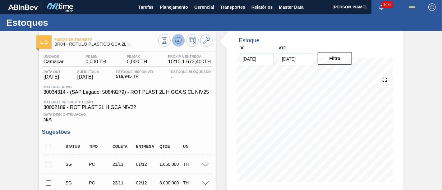
click at [175, 37] on icon at bounding box center [178, 40] width 7 height 7
click at [206, 40] on icon at bounding box center [206, 40] width 7 height 7
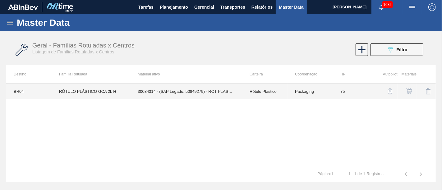
click at [174, 98] on td "30034314 - (SAP Legado: 50849279) - ROT PLAST 2L H GCA S CL NIV25" at bounding box center [186, 92] width 112 height 16
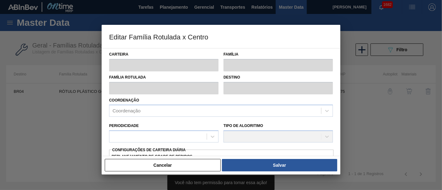
type input "Rótulo Plástico"
type input "RÓTULO PLÁSTICO GCA 2L H"
type input "BR04 - Camaçari"
type input "75"
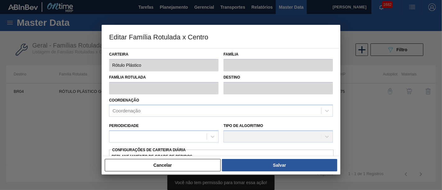
type input "201,065"
type input "2.114,515"
type input "50"
type input "1.157,790"
checkbox input "true"
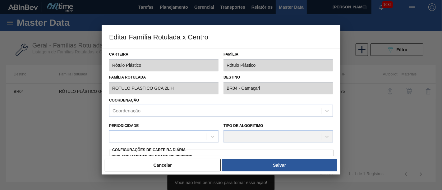
type input "0"
type input "0,000"
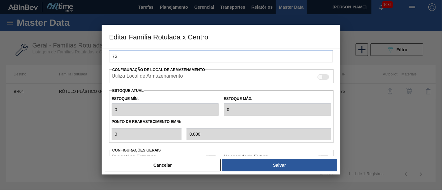
scroll to position [138, 0]
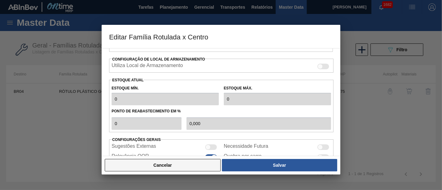
click at [180, 164] on button "Cancelar" at bounding box center [163, 165] width 116 height 12
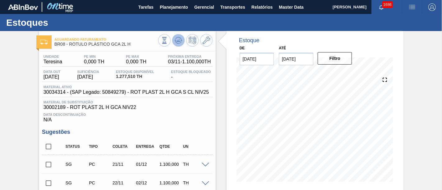
click at [176, 44] on icon at bounding box center [178, 40] width 7 height 7
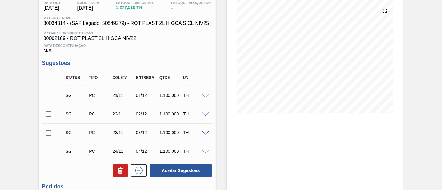
scroll to position [35, 0]
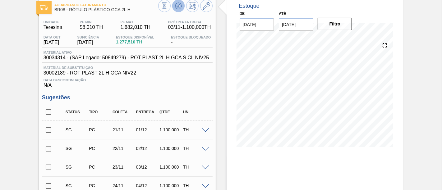
click at [182, 8] on button at bounding box center [178, 6] width 12 height 12
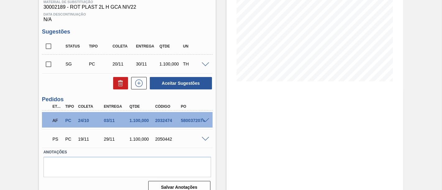
scroll to position [104, 0]
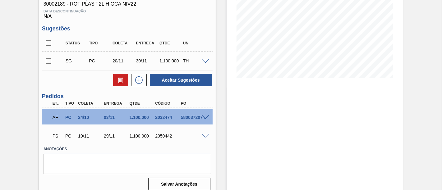
click at [202, 135] on span at bounding box center [205, 136] width 7 height 5
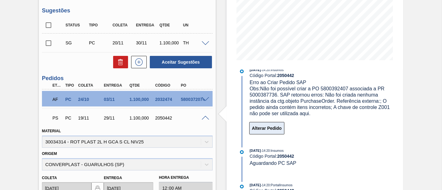
scroll to position [0, 0]
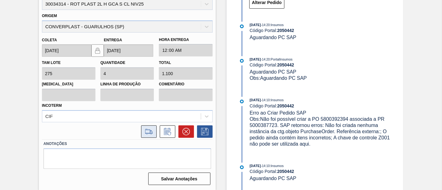
click at [150, 136] on button at bounding box center [149, 132] width 16 height 12
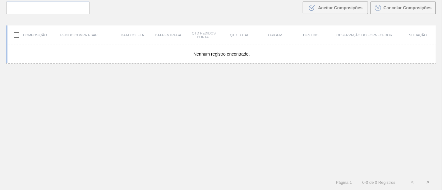
scroll to position [44, 0]
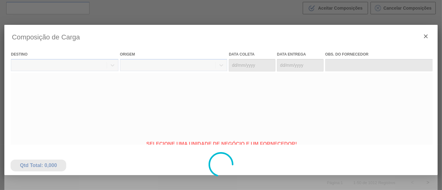
type coleta "[DATE]"
type Entrega "[DATE]"
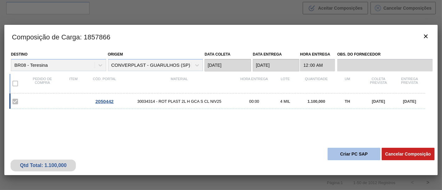
click at [359, 152] on button "Criar PC SAP" at bounding box center [354, 154] width 53 height 12
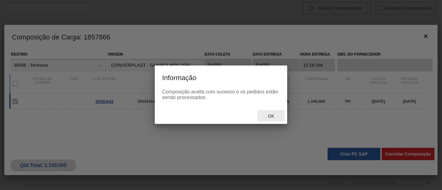
click at [272, 119] on span "Ok" at bounding box center [271, 116] width 16 height 5
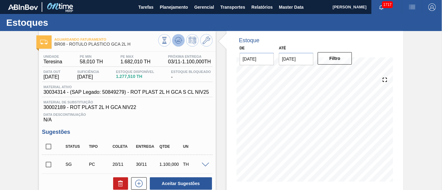
click at [177, 42] on icon at bounding box center [178, 40] width 7 height 7
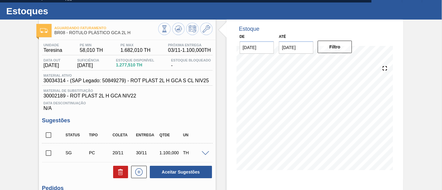
scroll to position [6, 0]
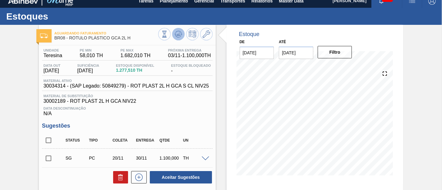
click at [177, 37] on icon at bounding box center [178, 33] width 7 height 7
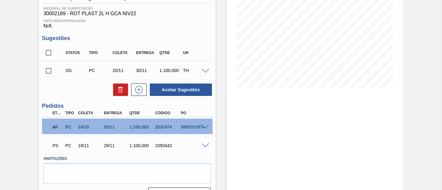
scroll to position [110, 0]
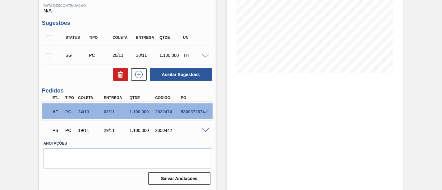
click at [206, 132] on span at bounding box center [205, 130] width 7 height 5
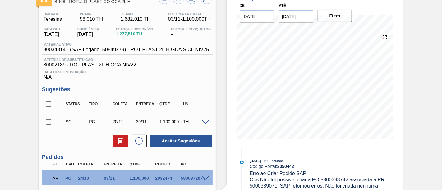
scroll to position [6, 0]
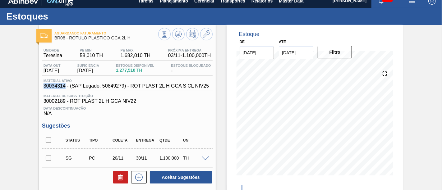
drag, startPoint x: 44, startPoint y: 88, endPoint x: 65, endPoint y: 89, distance: 20.6
click at [65, 89] on span "30034314 - (SAP Legado: 50849279) - ROT PLAST 2L H GCA S CL NIV25" at bounding box center [126, 86] width 165 height 6
copy span "30034314"
click at [147, 104] on span "30002189 - ROT PLAST 2L H GCA NIV22" at bounding box center [128, 102] width 168 height 6
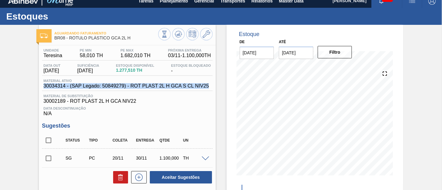
drag, startPoint x: 44, startPoint y: 86, endPoint x: 210, endPoint y: 86, distance: 166.7
click at [210, 86] on div "Material ativo 30034314 - (SAP Legado: 50849279) - ROT PLAST 2L H GCA S CL NIV25" at bounding box center [126, 84] width 169 height 10
copy span "30034314 - (SAP Legado: 50849279) - ROT PLAST 2L H GCA S CL NIV25"
click at [203, 34] on icon at bounding box center [206, 33] width 7 height 7
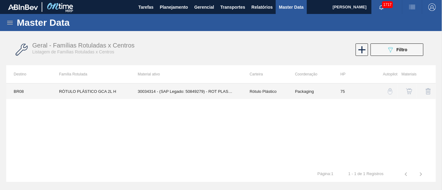
click at [249, 93] on td "Rótulo Plástico" at bounding box center [264, 92] width 45 height 16
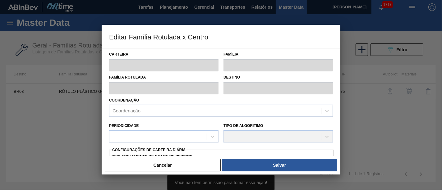
type input "Rótulo Plástico"
type input "RÓTULO PLÁSTICO GCA 2L H"
type input "BR08 - Teresina"
type input "75"
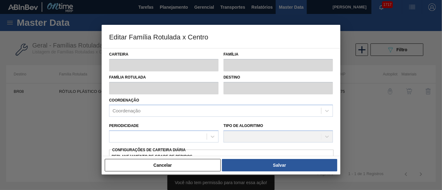
type input "58,007"
type input "1.682,007"
type input "50"
type input "870,007"
checkbox input "true"
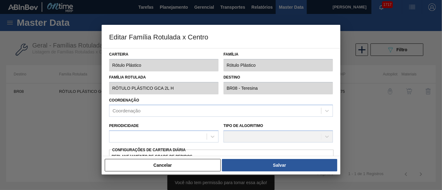
type input "58,01"
type input "1.682,01"
type input "49"
type input "841,010"
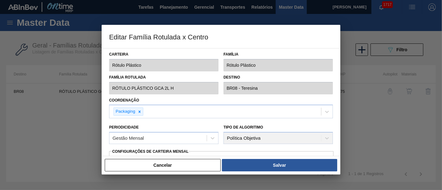
click at [328, 75] on label "Destino" at bounding box center [279, 77] width 110 height 9
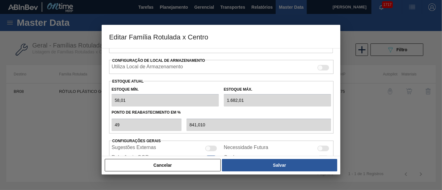
scroll to position [138, 0]
